Goal: Information Seeking & Learning: Find contact information

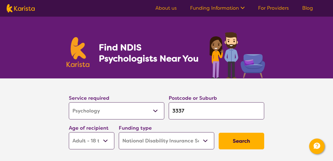
select select "Psychology"
select select "AD"
select select "NDIS"
select select "Psychology"
select select "AD"
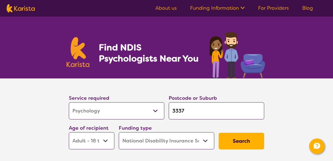
select select "NDIS"
click at [193, 111] on input "3337" at bounding box center [216, 110] width 95 height 17
type input "3"
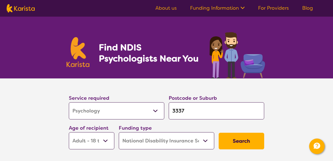
type input "3"
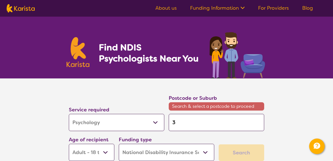
type input "30"
type input "304"
type input "3040"
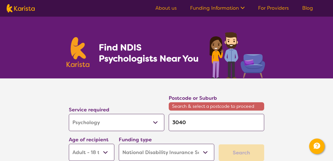
type input "3040"
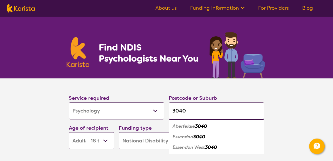
type input "3040"
click at [197, 136] on em "3040" at bounding box center [199, 137] width 12 height 6
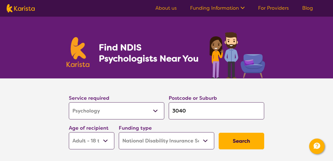
click at [233, 146] on button "Search" at bounding box center [242, 141] width 46 height 17
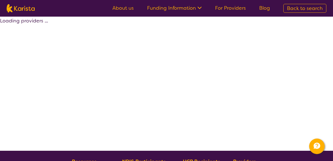
select select "by_score"
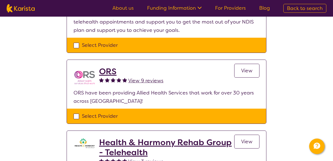
scroll to position [93, 0]
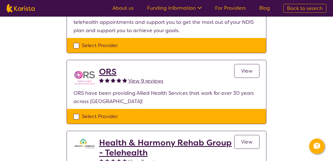
click at [105, 69] on h2 "ORS" at bounding box center [131, 72] width 64 height 10
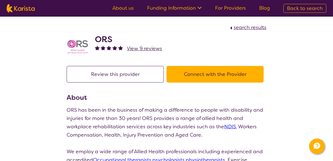
scroll to position [93, 0]
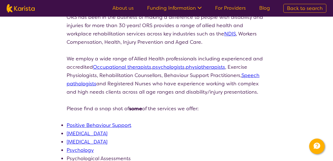
select select "by_score"
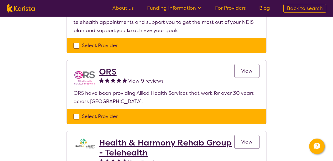
click at [105, 67] on h2 "ORS" at bounding box center [131, 72] width 64 height 10
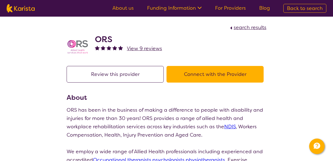
select select "by_score"
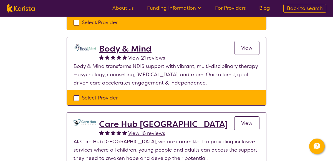
scroll to position [421, 0]
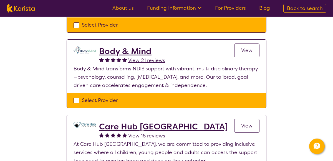
click at [144, 46] on h2 "Body & Mind" at bounding box center [132, 51] width 66 height 10
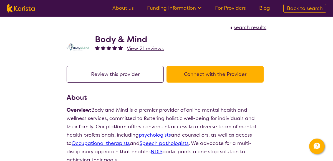
select select "by_score"
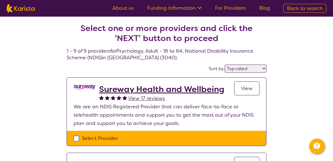
scroll to position [421, 0]
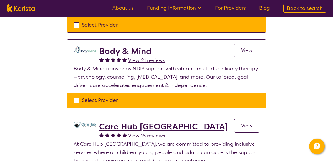
click at [123, 46] on h2 "Body & Mind" at bounding box center [132, 51] width 66 height 10
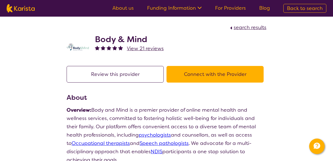
scroll to position [421, 0]
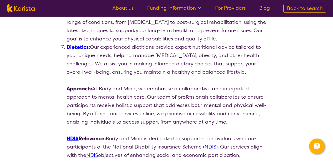
select select "by_score"
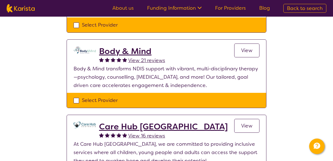
click at [143, 46] on h2 "Body & Mind" at bounding box center [132, 51] width 66 height 10
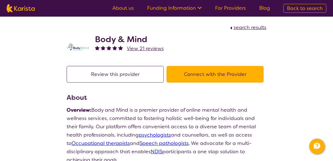
scroll to position [421, 0]
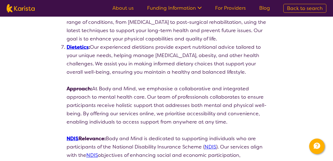
select select "by_score"
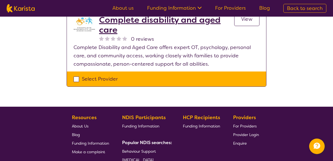
scroll to position [0, 0]
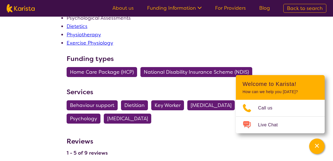
scroll to position [234, 0]
